Goal: Information Seeking & Learning: Learn about a topic

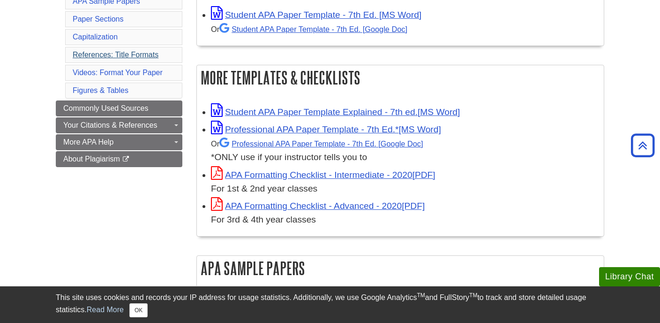
scroll to position [220, 0]
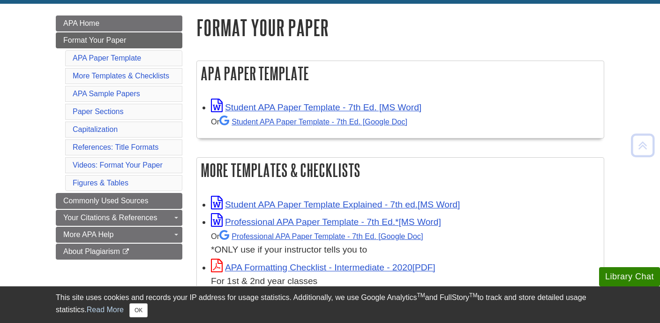
scroll to position [127, 0]
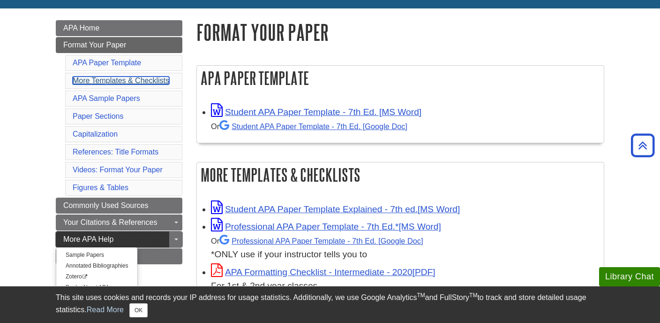
click at [148, 79] on link "More Templates & Checklists" at bounding box center [121, 80] width 97 height 8
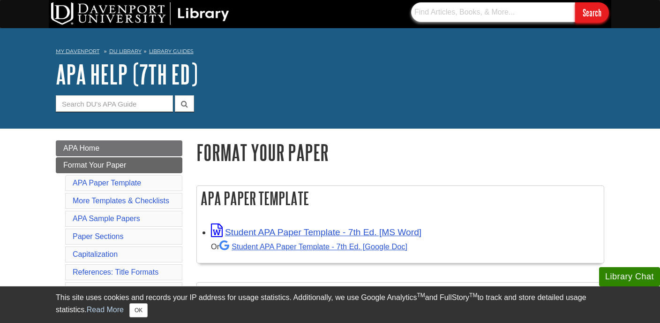
click at [473, 17] on input "text" at bounding box center [493, 12] width 164 height 20
type input "pounce resume"
click at [576, 2] on input "Search" at bounding box center [593, 12] width 34 height 20
click at [104, 104] on input "Guide Search Terms" at bounding box center [114, 103] width 117 height 16
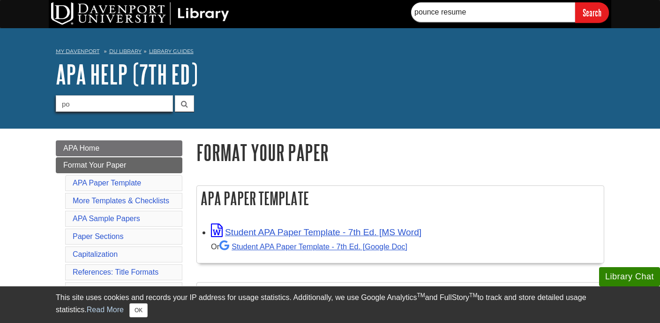
type input "p"
type input "resume"
click at [175, 95] on button "submit" at bounding box center [184, 103] width 19 height 16
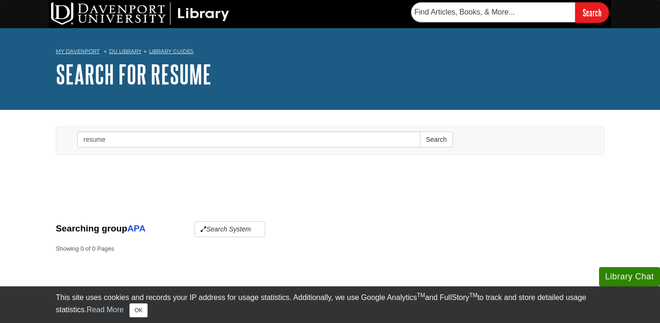
click at [75, 47] on nav "My [PERSON_NAME][GEOGRAPHIC_DATA] Library Guides APA Search" at bounding box center [330, 52] width 549 height 15
click at [75, 50] on link "My Davenport" at bounding box center [78, 51] width 44 height 8
